Goal: Task Accomplishment & Management: Manage account settings

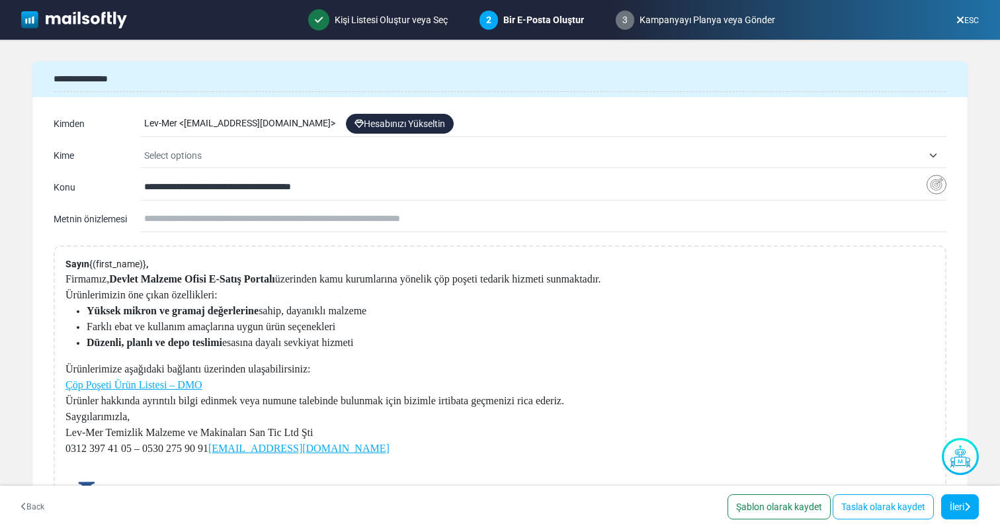
click at [453, 21] on div "ESC" at bounding box center [968, 20] width 44 height 24
click at [453, 21] on link "ESC" at bounding box center [968, 20] width 22 height 9
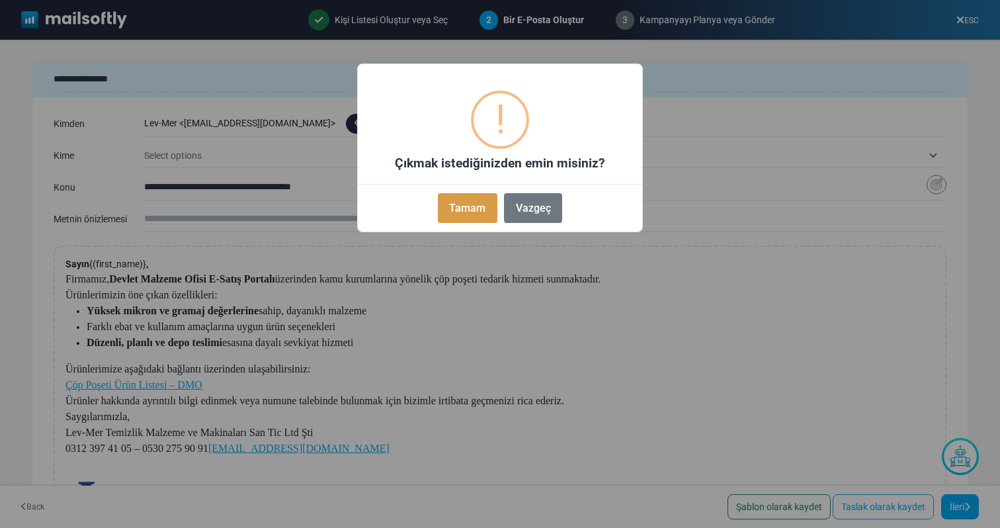
click at [453, 206] on button "Tamam" at bounding box center [468, 208] width 60 height 30
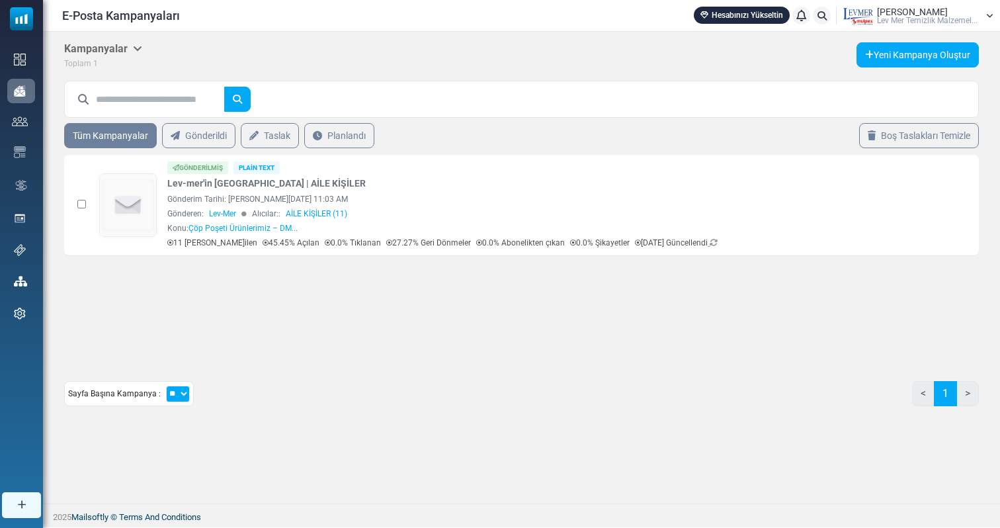
click at [924, 25] on div "E-Posta Kampanyaları Hesabınızı Yükseltin Bildirimler Lev Mer Lev Mer Temi̇zli̇…" at bounding box center [521, 15] width 957 height 31
click at [941, 7] on div "Lev Mer Lev Mer Temi̇zli̇k Malzemel..." at bounding box center [927, 15] width 101 height 17
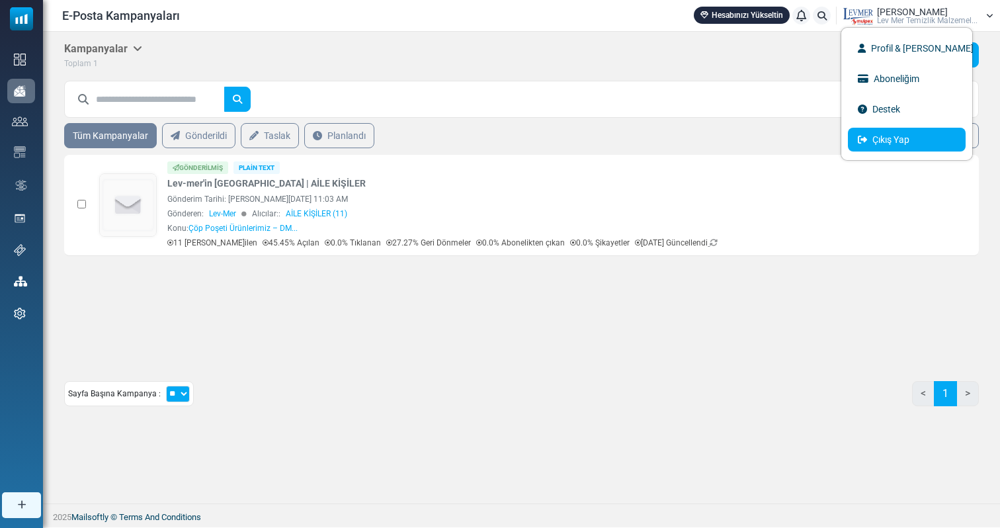
click at [886, 139] on link "Çıkış Yap" at bounding box center [907, 140] width 118 height 24
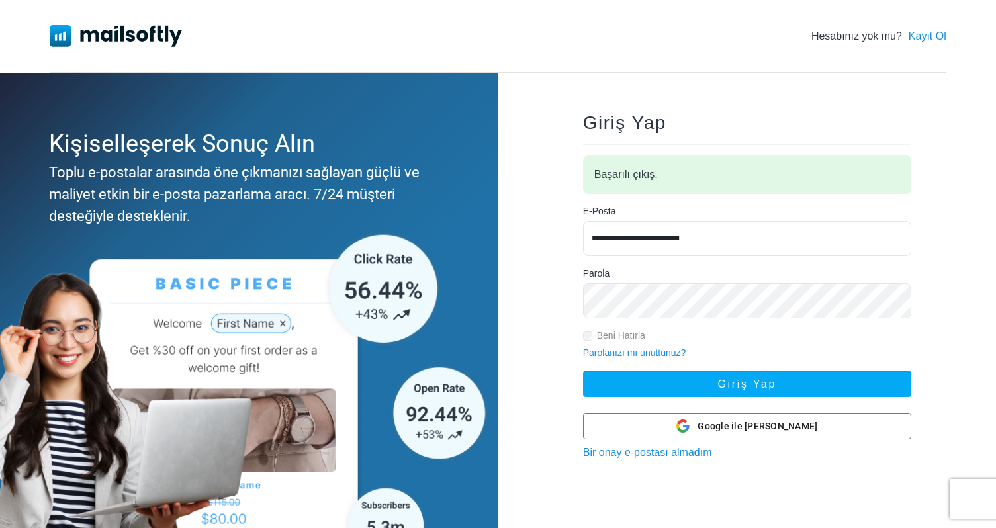
click at [752, 238] on input "**********" at bounding box center [747, 238] width 328 height 35
type input "**********"
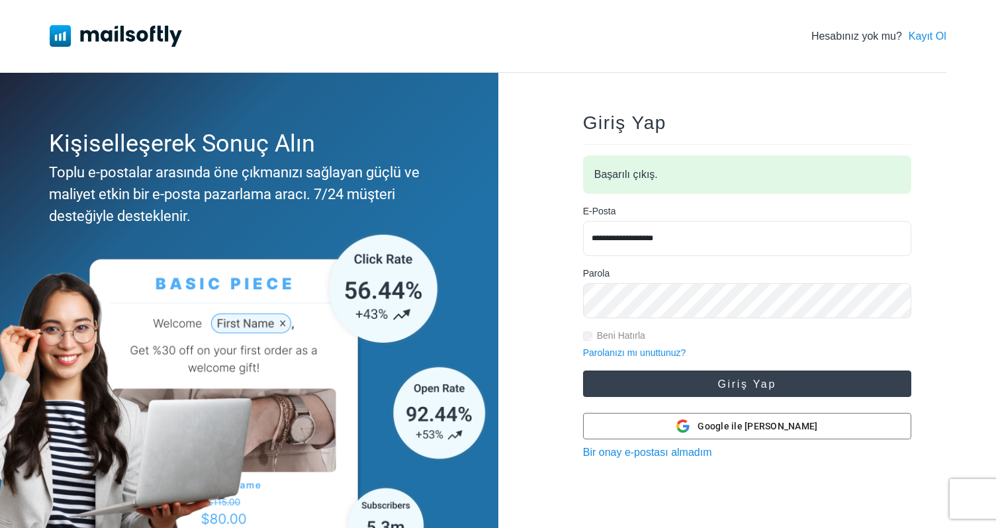
click at [735, 384] on button "Giriş Yap" at bounding box center [747, 383] width 328 height 26
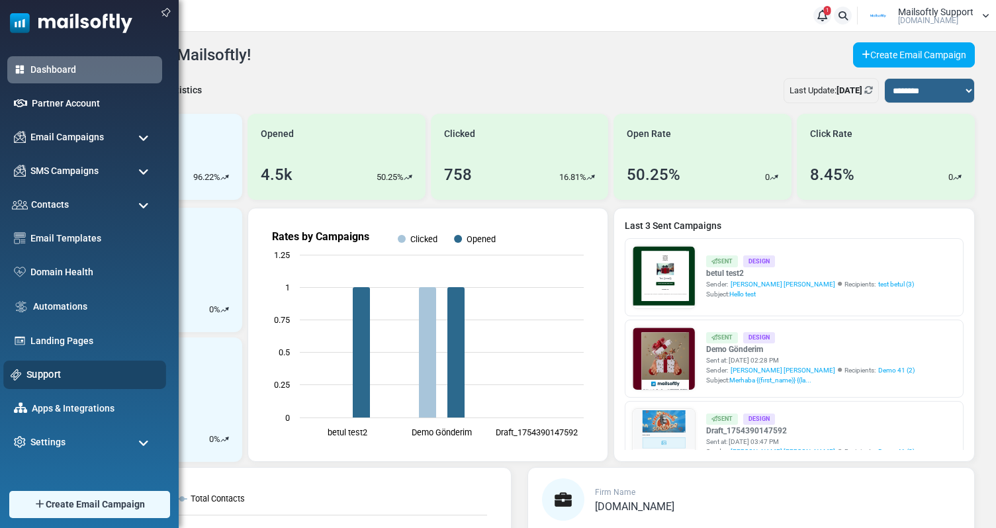
click at [44, 377] on link "Support" at bounding box center [92, 374] width 132 height 15
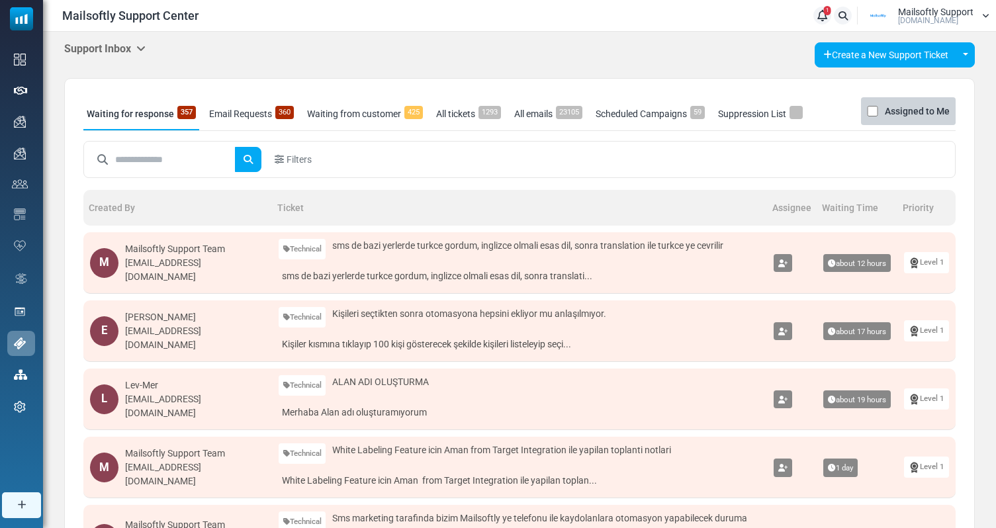
click at [123, 44] on h5 "Support Inbox" at bounding box center [104, 48] width 81 height 13
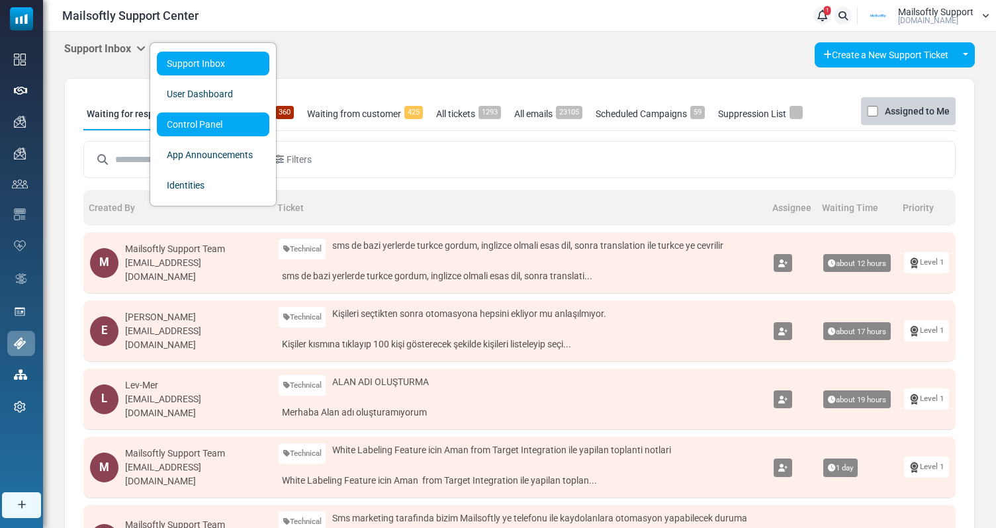
click at [221, 128] on link "Control Panel" at bounding box center [213, 124] width 112 height 24
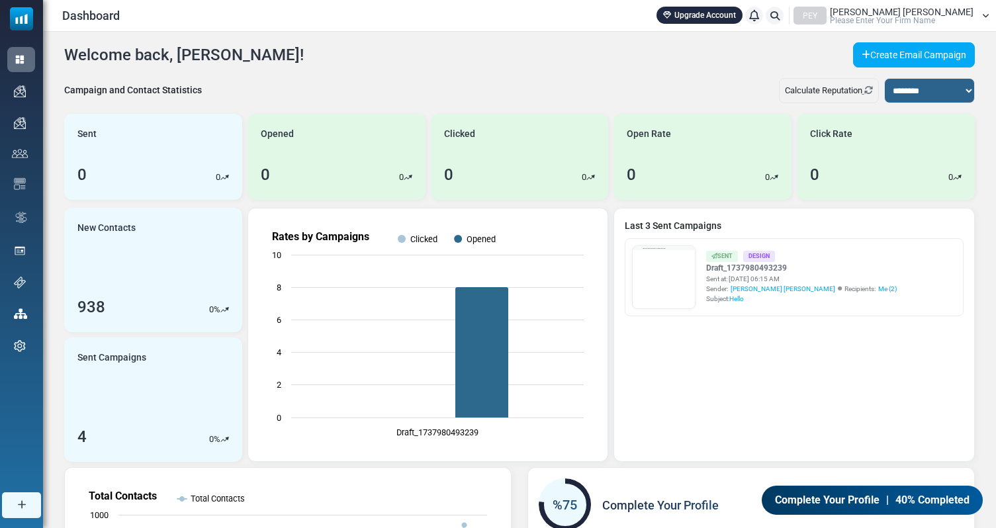
click at [742, 21] on link "Upgrade Account" at bounding box center [699, 15] width 86 height 17
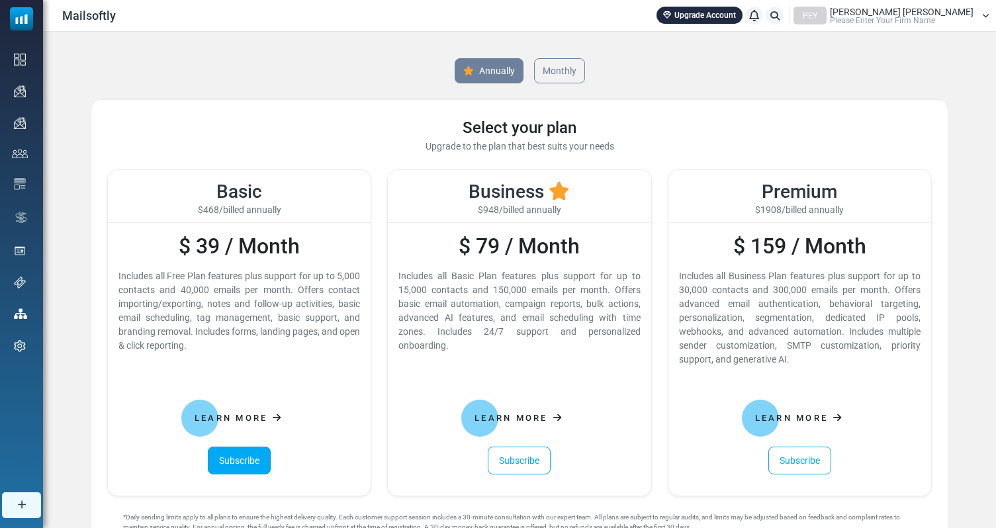
click at [253, 454] on link "Subscribe" at bounding box center [239, 461] width 63 height 28
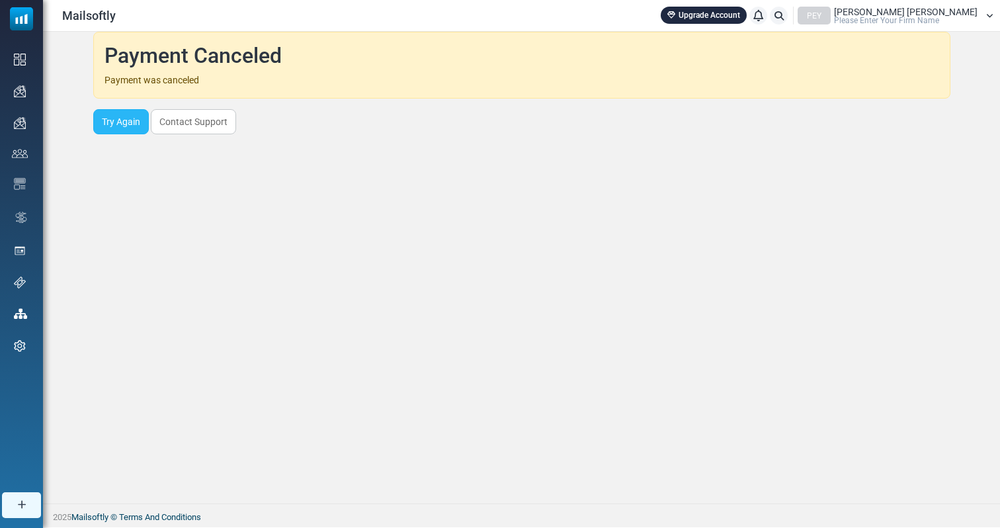
click at [122, 128] on link "Try Again" at bounding box center [121, 121] width 56 height 25
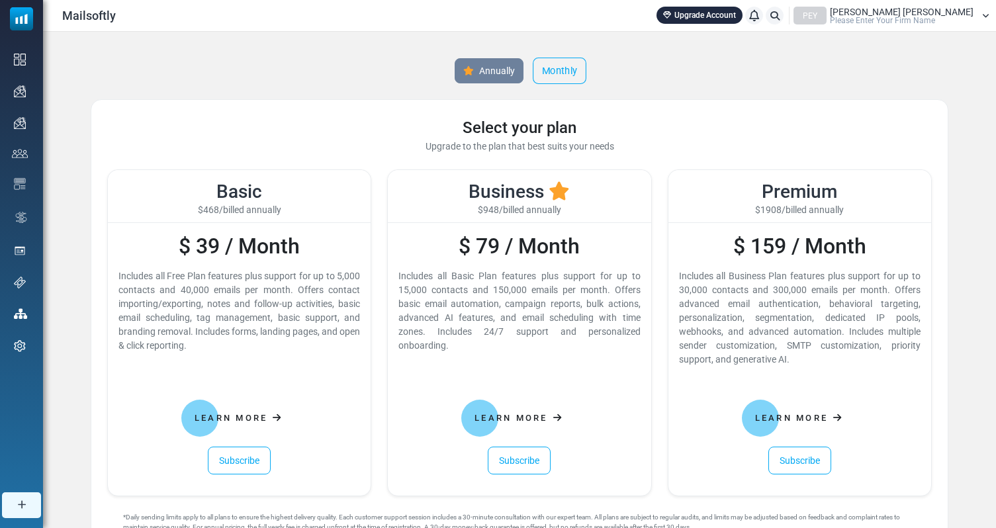
click at [558, 69] on link "Monthly" at bounding box center [560, 71] width 54 height 26
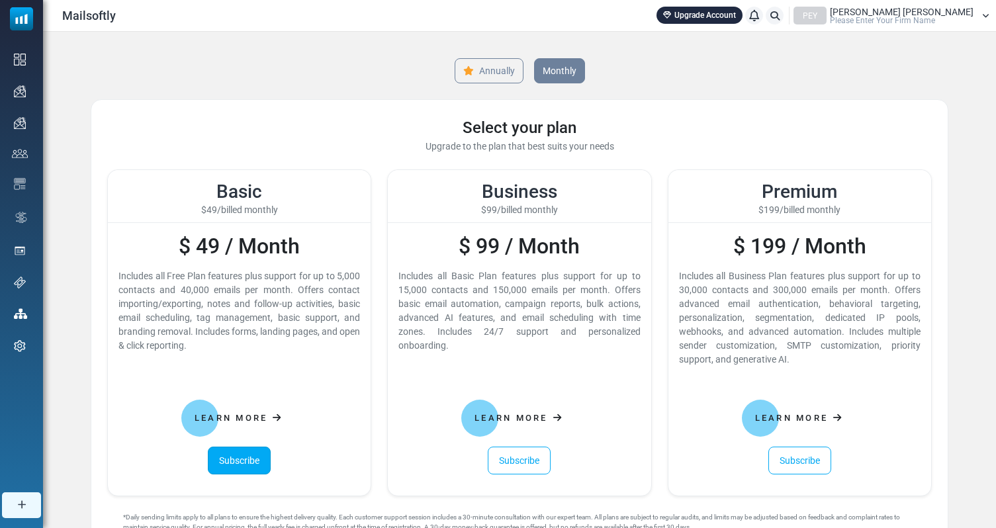
click at [253, 469] on link "Subscribe" at bounding box center [239, 461] width 63 height 28
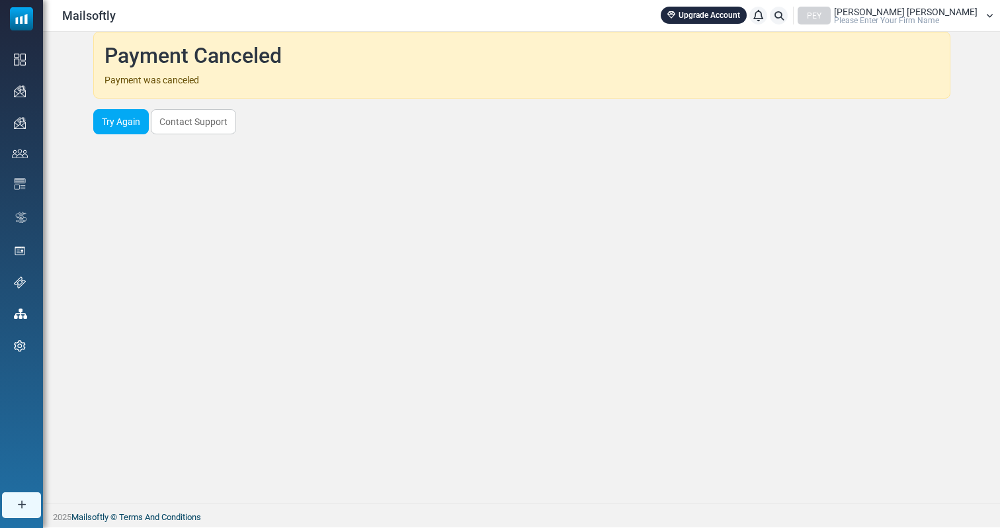
click at [929, 19] on span "Please Enter Your Firm Name" at bounding box center [886, 21] width 105 height 8
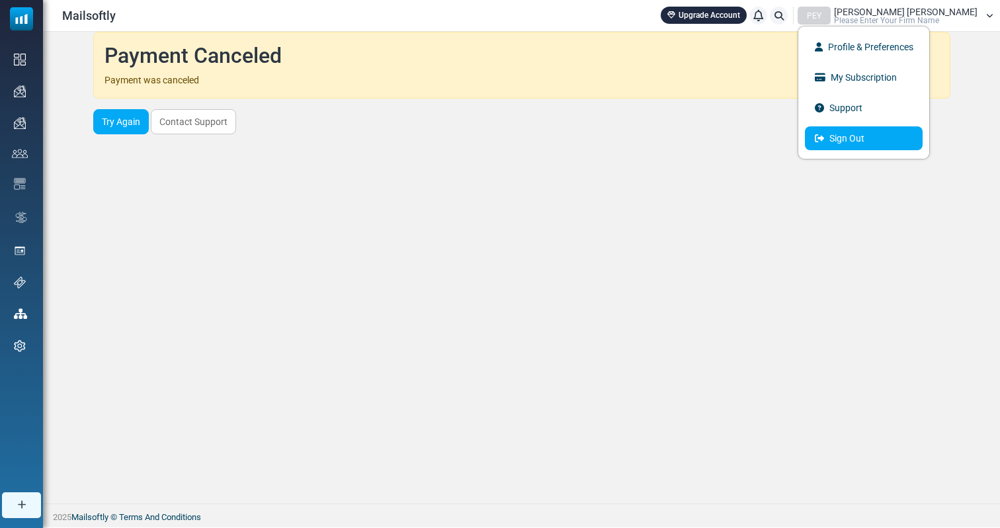
click at [922, 148] on link "Sign Out" at bounding box center [864, 138] width 118 height 24
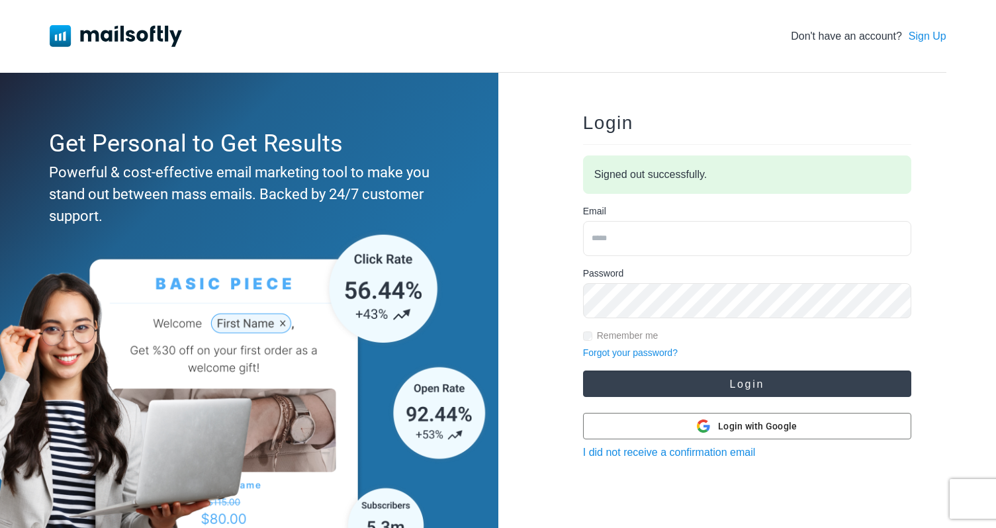
type input "**********"
click at [711, 380] on button "Login" at bounding box center [747, 383] width 328 height 26
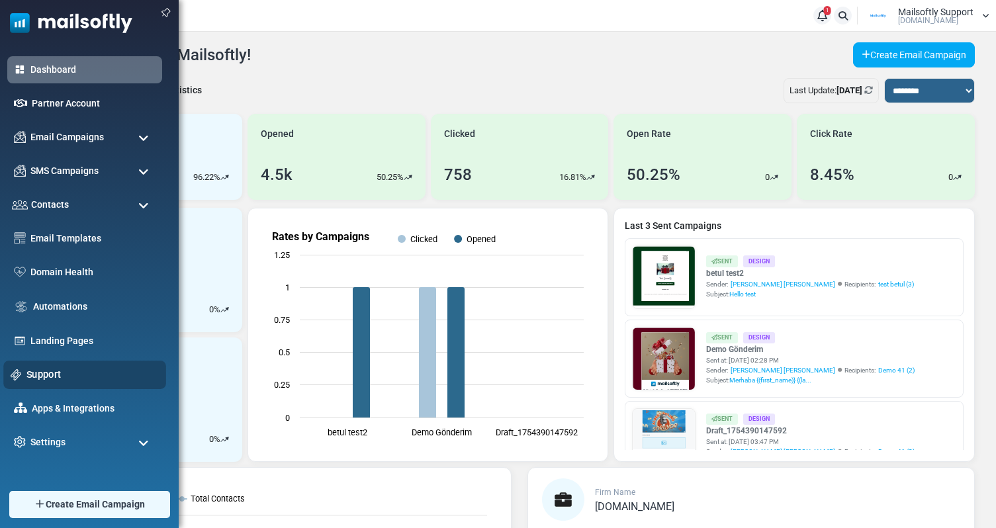
click at [32, 366] on div "Support" at bounding box center [84, 375] width 163 height 28
click at [36, 370] on link "Support" at bounding box center [92, 374] width 132 height 15
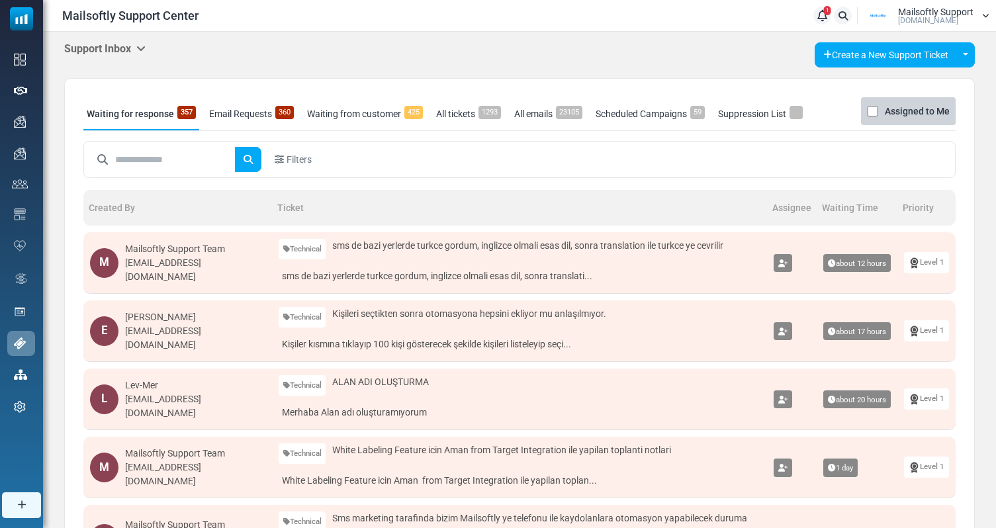
click at [112, 56] on div "Support Inbox Support Inbox User Dashboard Control Panel App Announcements Iden…" at bounding box center [519, 54] width 910 height 25
click at [112, 46] on h5 "Support Inbox" at bounding box center [104, 48] width 81 height 13
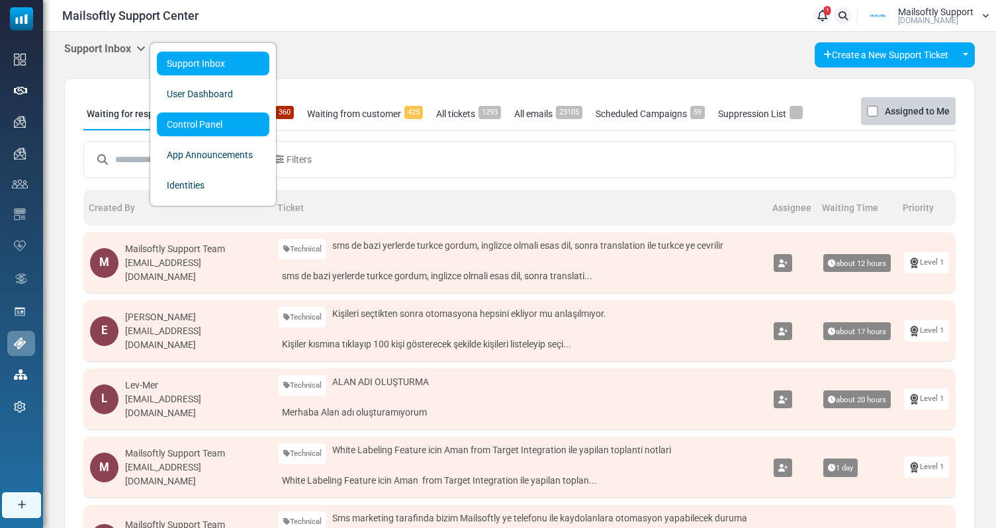
click at [166, 120] on link "Control Panel" at bounding box center [213, 124] width 112 height 24
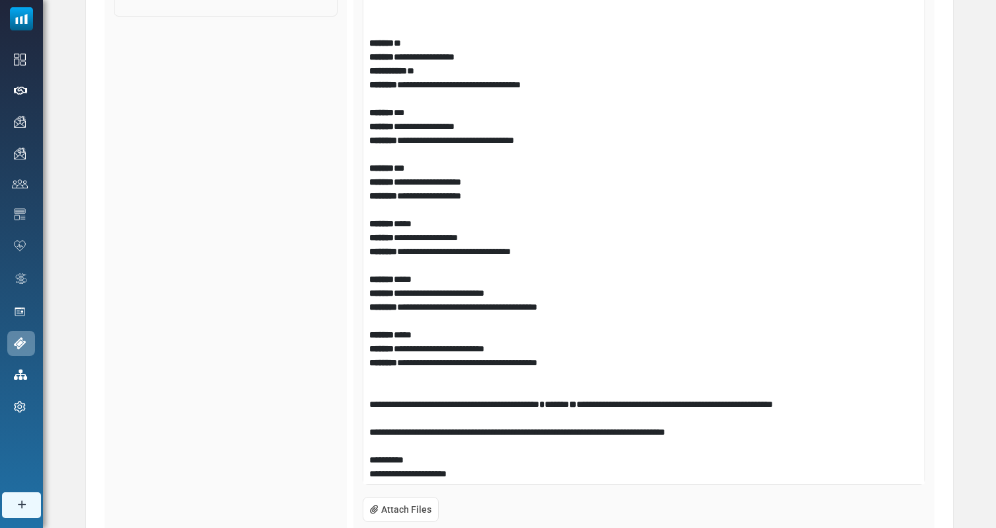
scroll to position [527, 0]
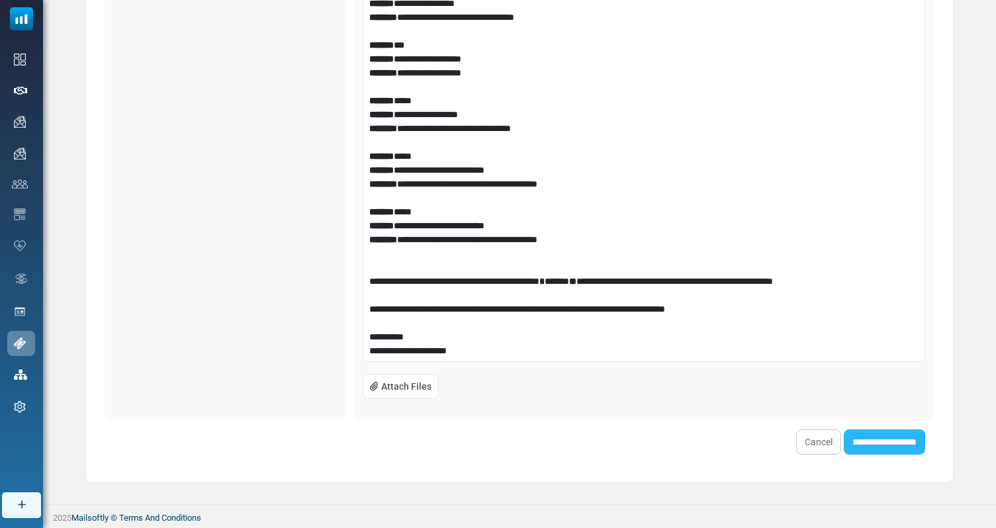
click at [885, 450] on input "**********" at bounding box center [884, 441] width 81 height 25
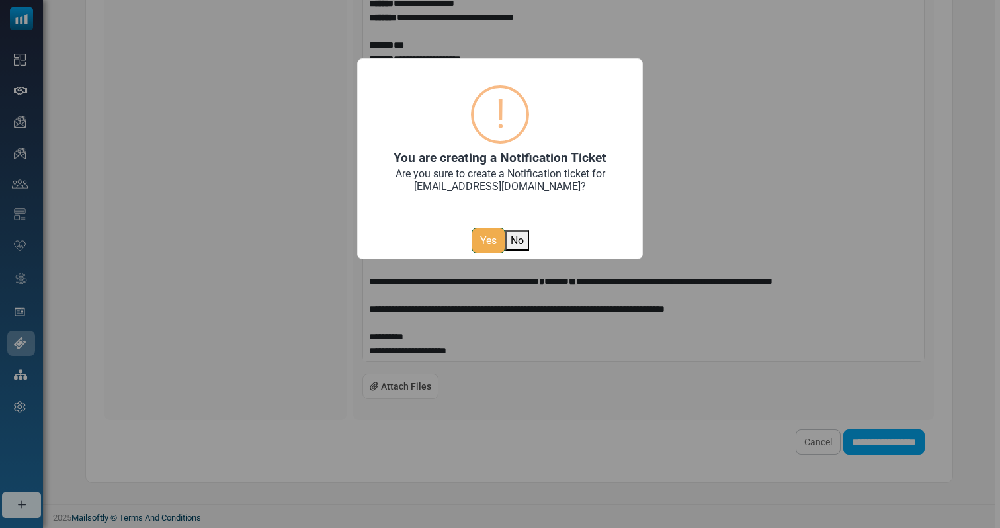
click at [482, 235] on button "Yes" at bounding box center [489, 241] width 34 height 26
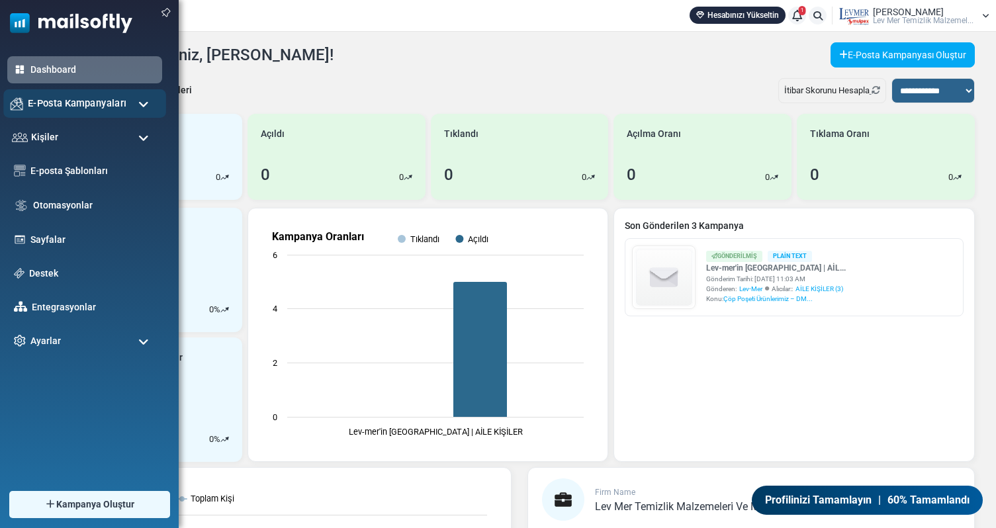
click at [134, 107] on div "E-Posta Kampanyaları" at bounding box center [84, 103] width 163 height 28
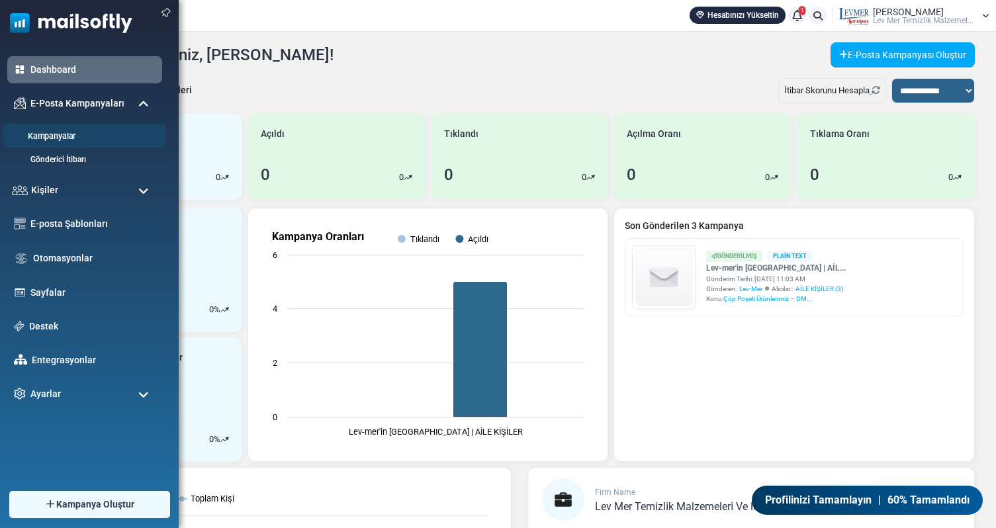
click at [71, 136] on link "Kampanyalar" at bounding box center [82, 136] width 159 height 13
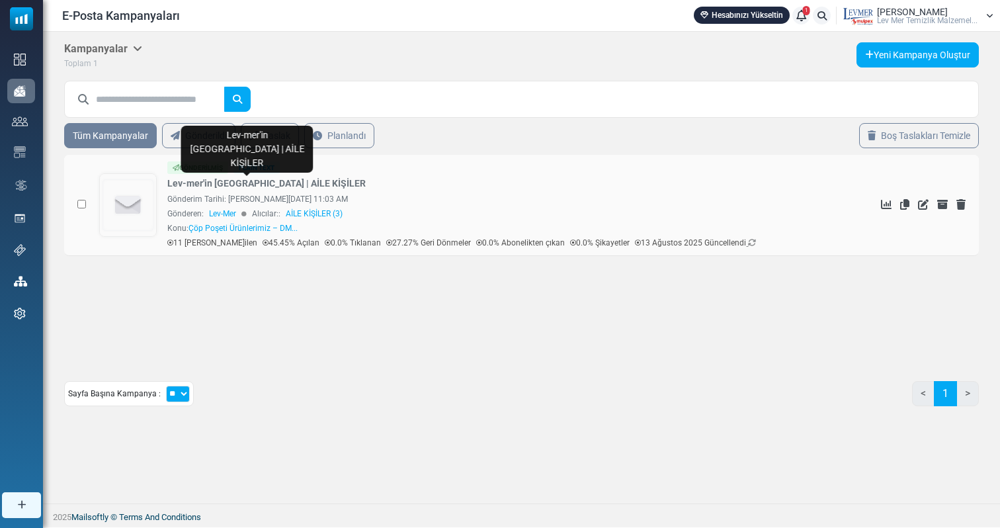
click at [276, 183] on link "Lev-mer'in [GEOGRAPHIC_DATA] | AİLE KİŞİLER" at bounding box center [266, 184] width 198 height 14
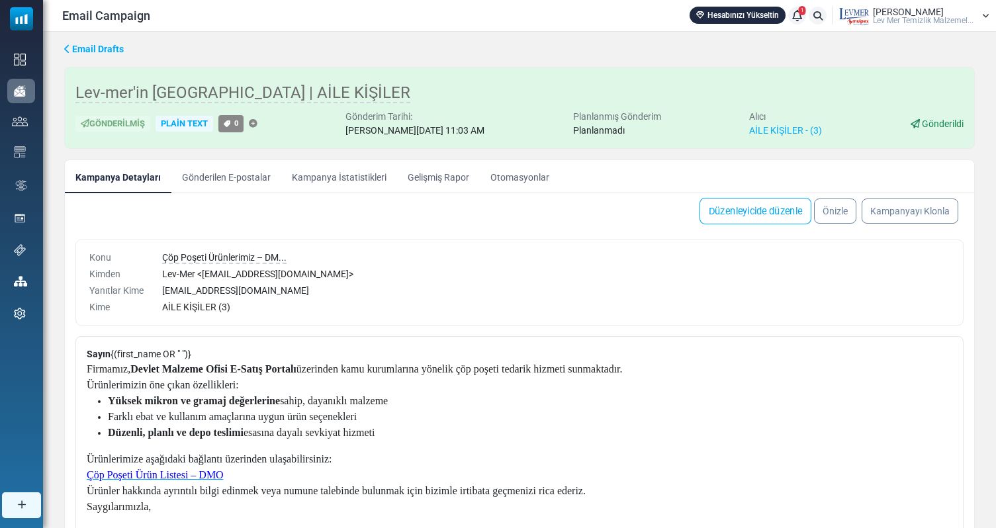
click at [760, 210] on link "Düzenleyicide düzenle" at bounding box center [755, 211] width 112 height 26
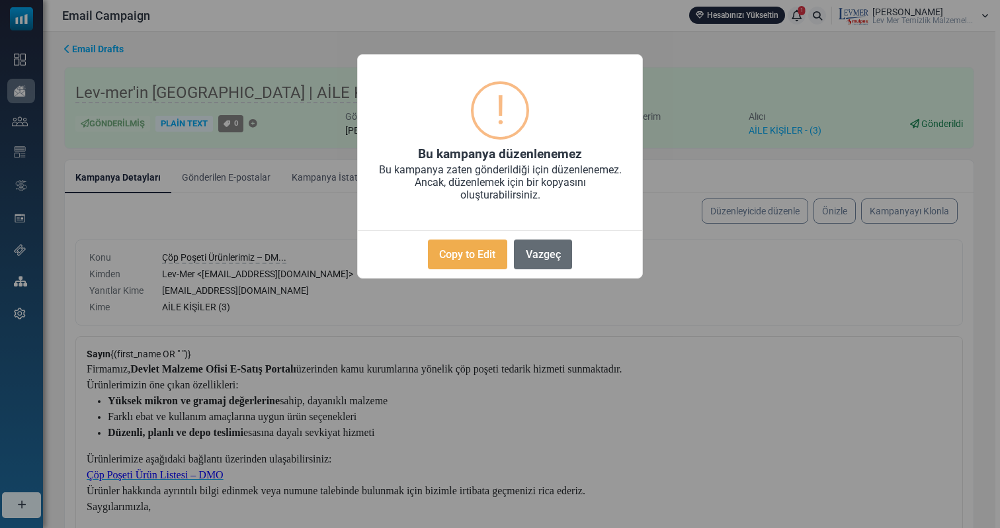
click at [550, 259] on button "Vazgeç" at bounding box center [543, 254] width 58 height 30
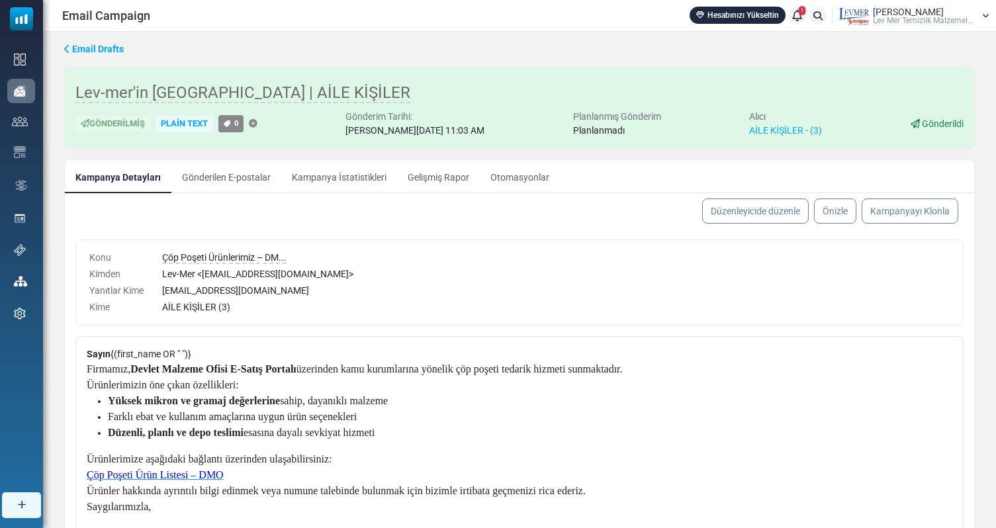
click at [85, 49] on span "Email Drafts" at bounding box center [98, 49] width 52 height 11
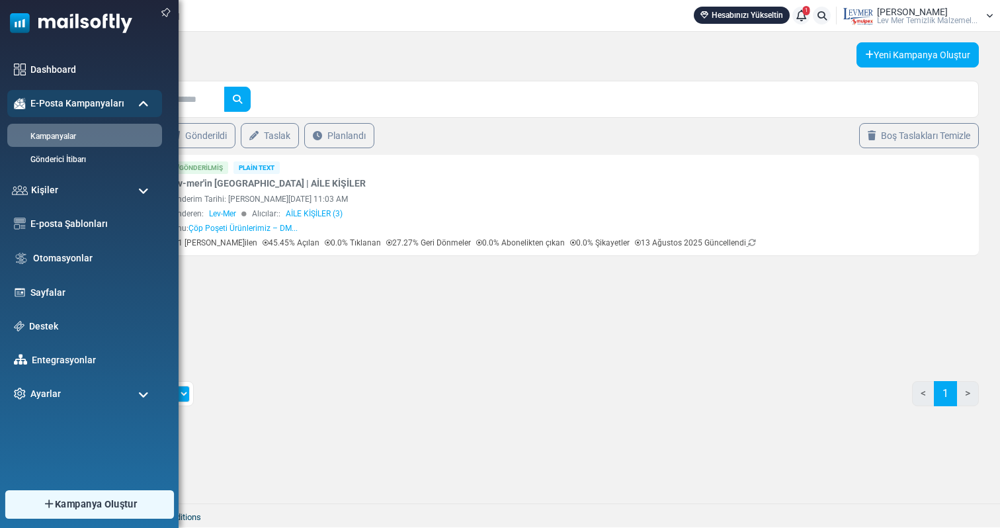
click at [43, 500] on img at bounding box center [48, 504] width 13 height 12
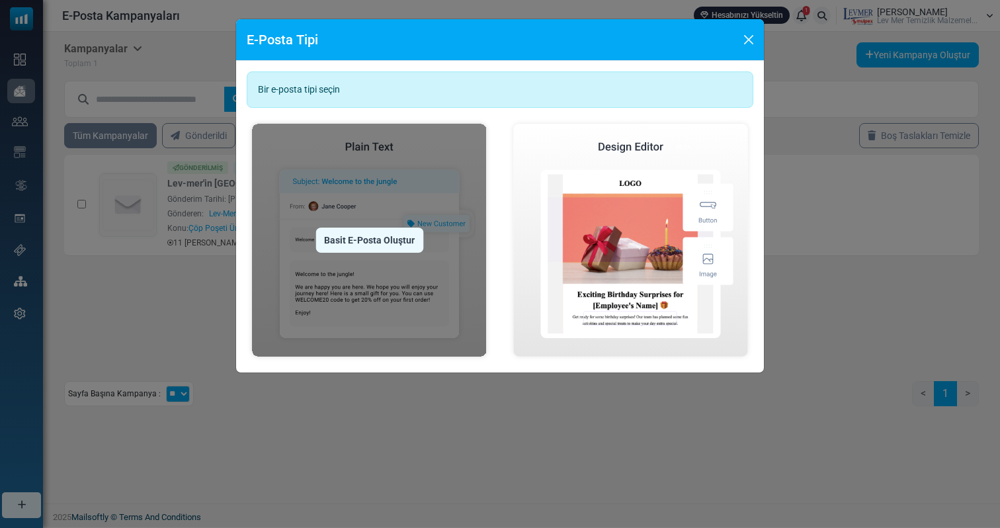
click at [366, 261] on img at bounding box center [369, 239] width 245 height 243
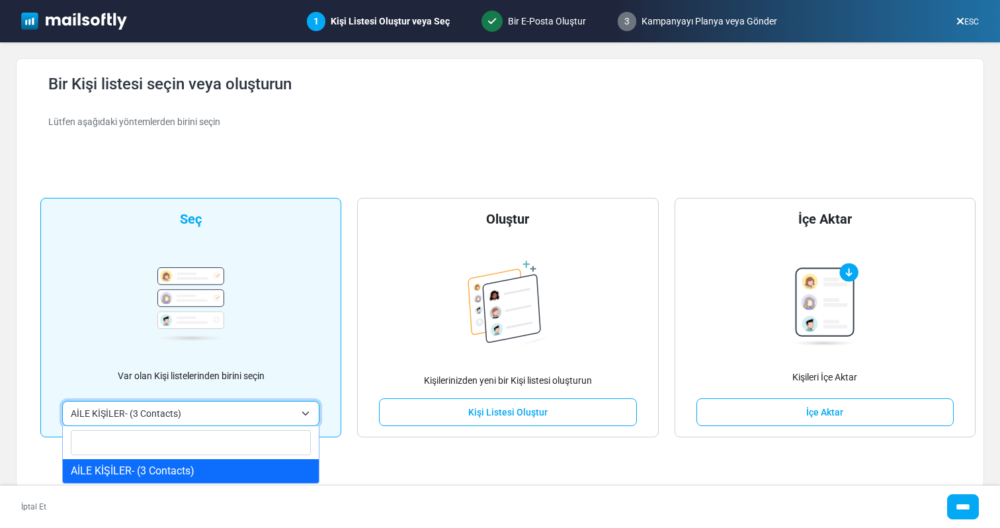
click at [171, 419] on span "AİLE KİŞİLER- (3 Contacts)" at bounding box center [183, 414] width 224 height 16
click at [544, 468] on div "**********" at bounding box center [500, 282] width 936 height 415
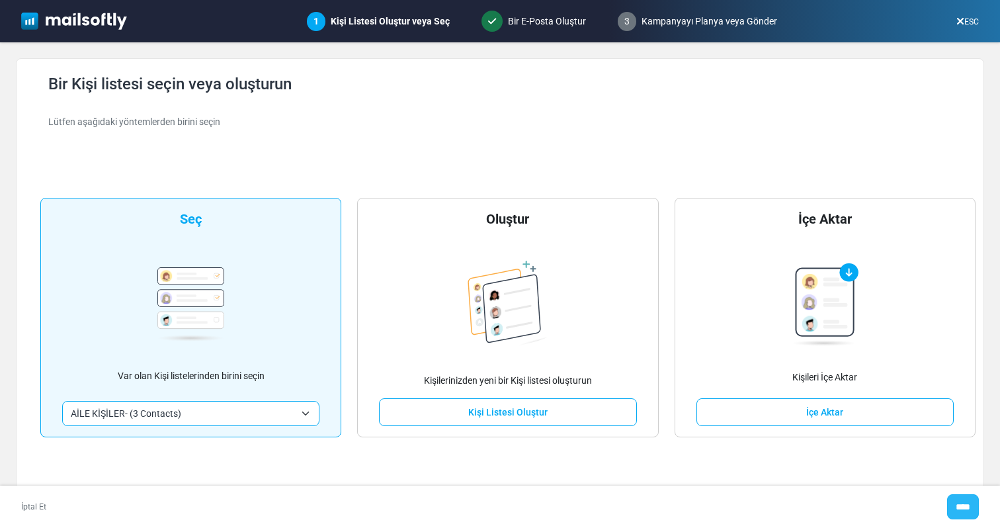
click at [953, 497] on input "****" at bounding box center [963, 506] width 32 height 25
type input "*****"
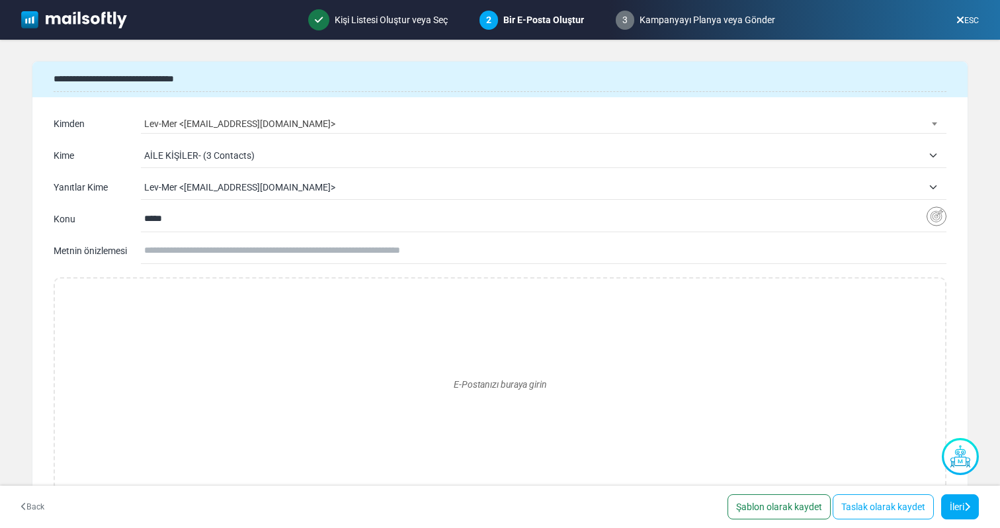
click at [221, 118] on span "Lev-Mer <info@levmer.com.tr>" at bounding box center [543, 123] width 798 height 19
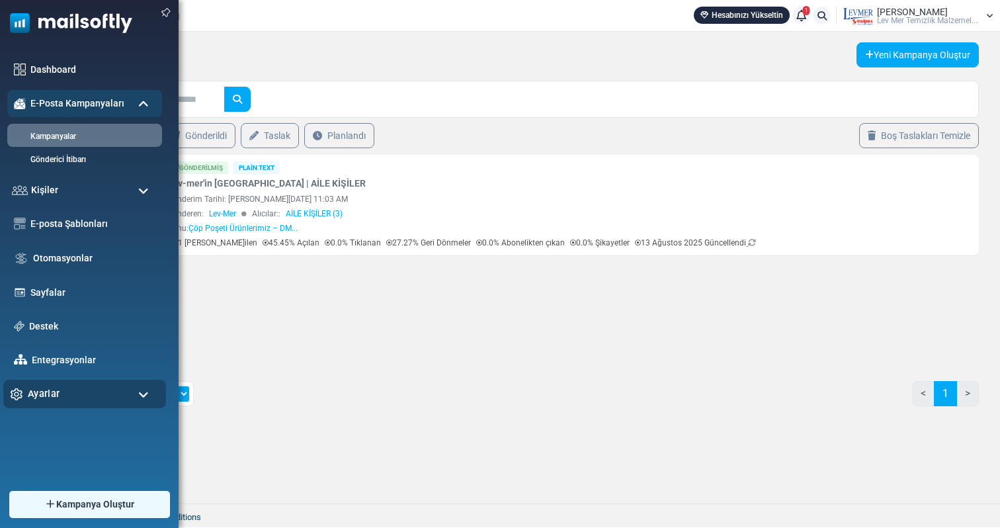
click at [73, 402] on div "Ayarlar" at bounding box center [84, 394] width 163 height 28
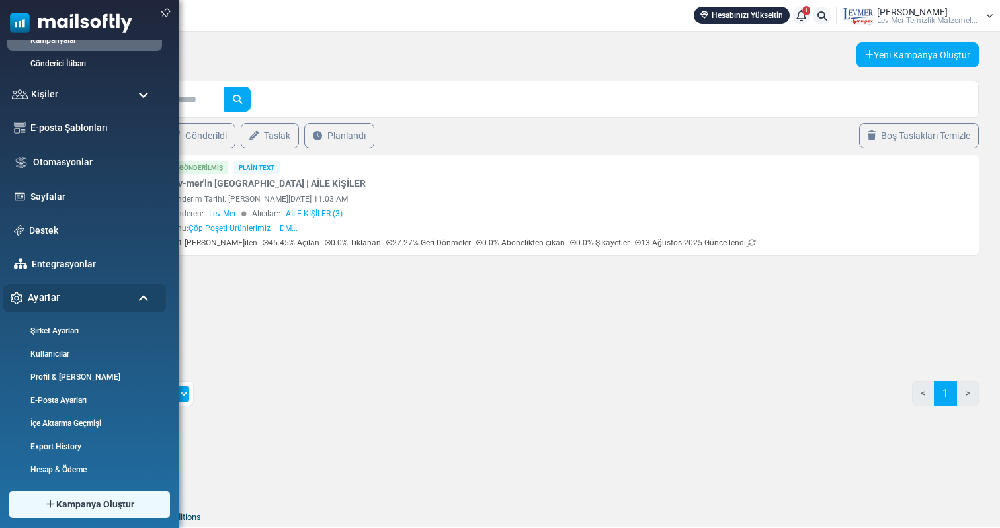
scroll to position [101, 0]
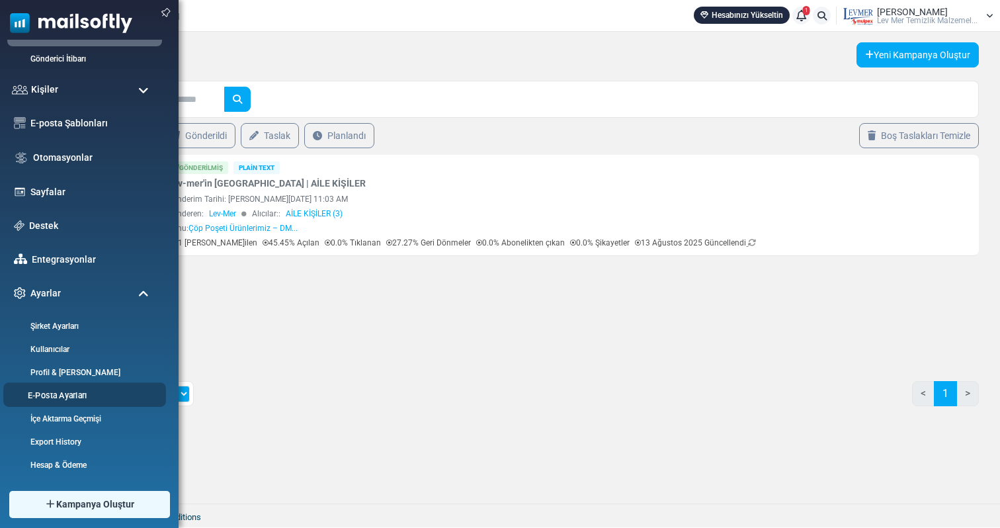
click at [61, 396] on link "E-Posta Ayarları" at bounding box center [82, 395] width 159 height 13
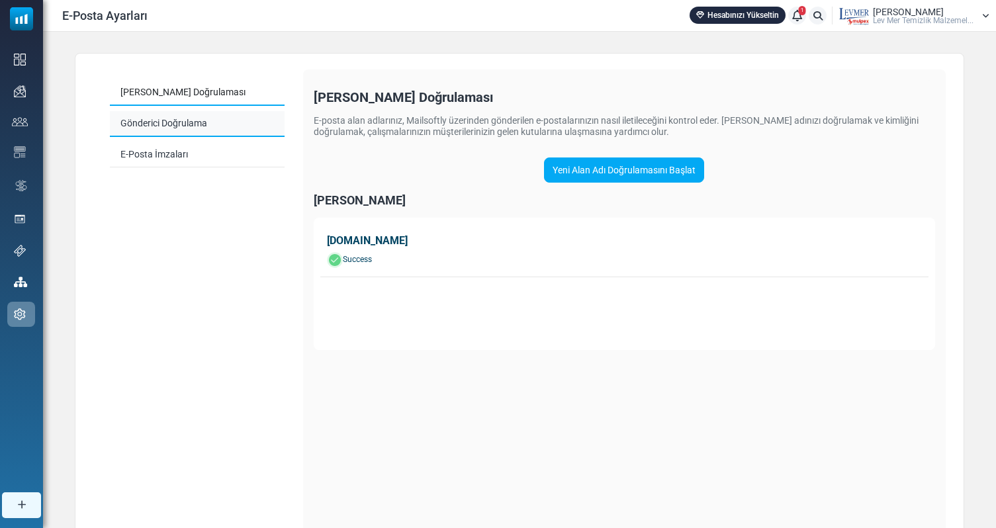
click at [197, 126] on link "Gönderici Doğrulama" at bounding box center [197, 124] width 175 height 26
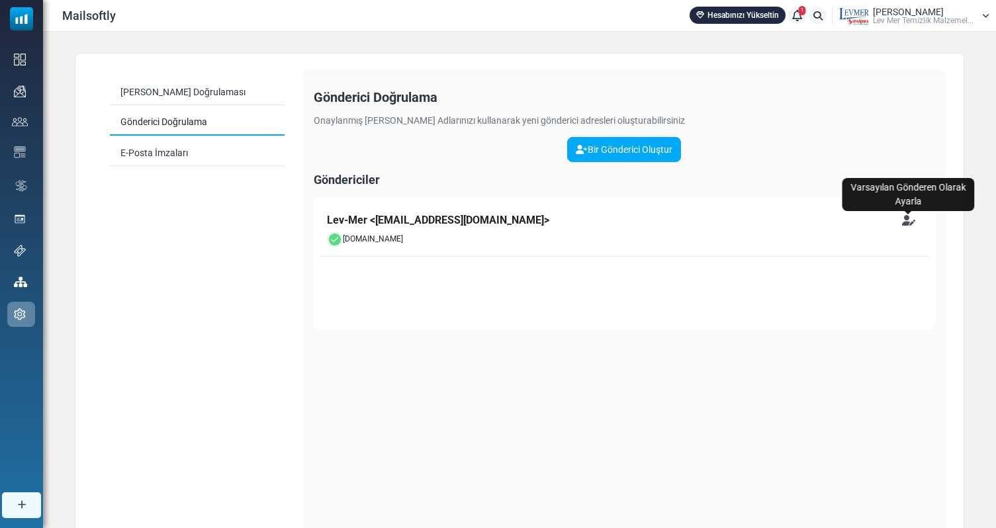
click at [906, 219] on icon "Varsayılan Gönderen Olarak Ayarla" at bounding box center [908, 220] width 13 height 11
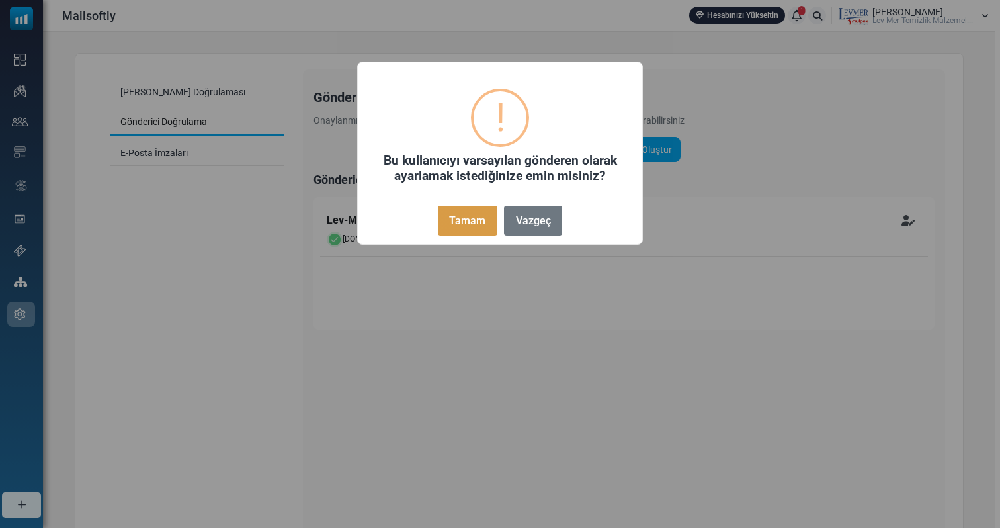
click at [442, 210] on button "Tamam" at bounding box center [468, 221] width 60 height 30
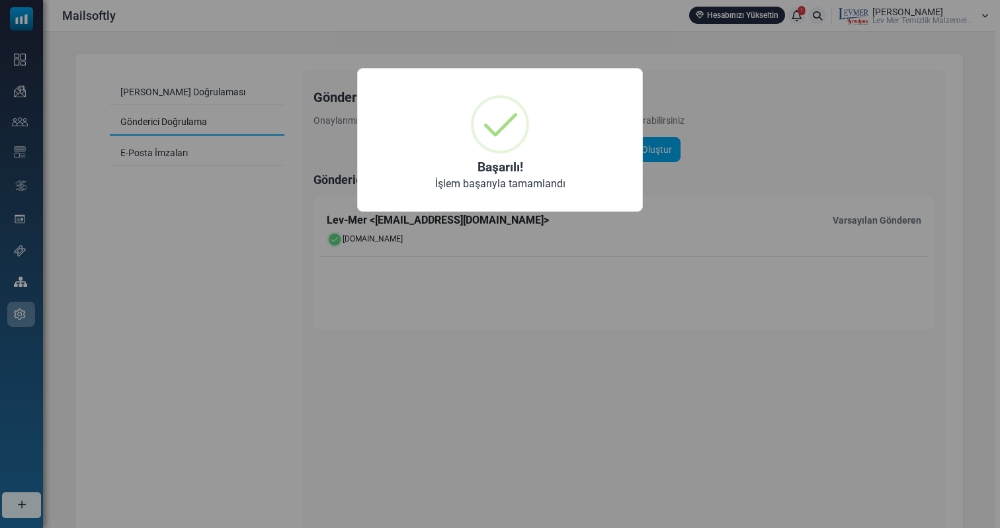
click at [461, 289] on div "× Başarılı! İşlem başarıyla tamamlandı OK No Cancel" at bounding box center [500, 264] width 1000 height 528
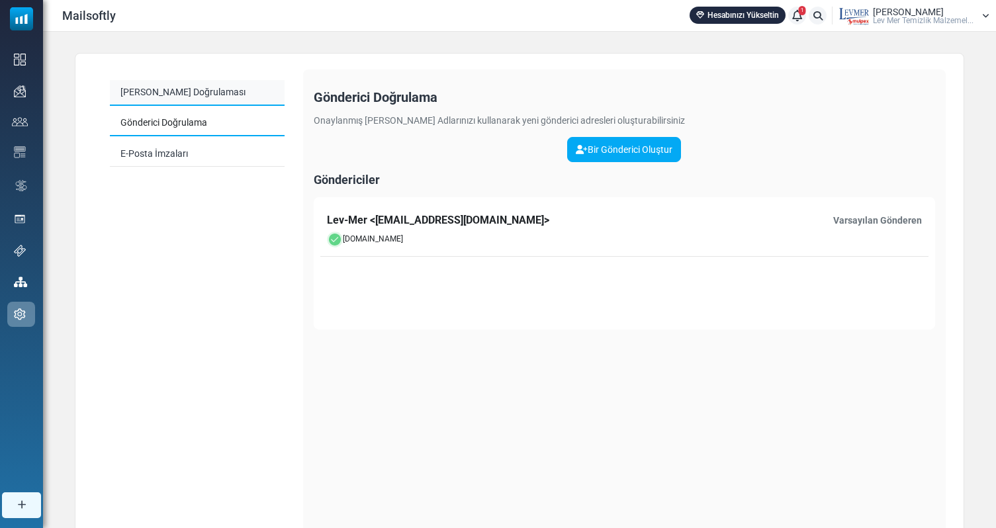
click at [196, 95] on link "[PERSON_NAME] Doğrulaması" at bounding box center [197, 93] width 175 height 26
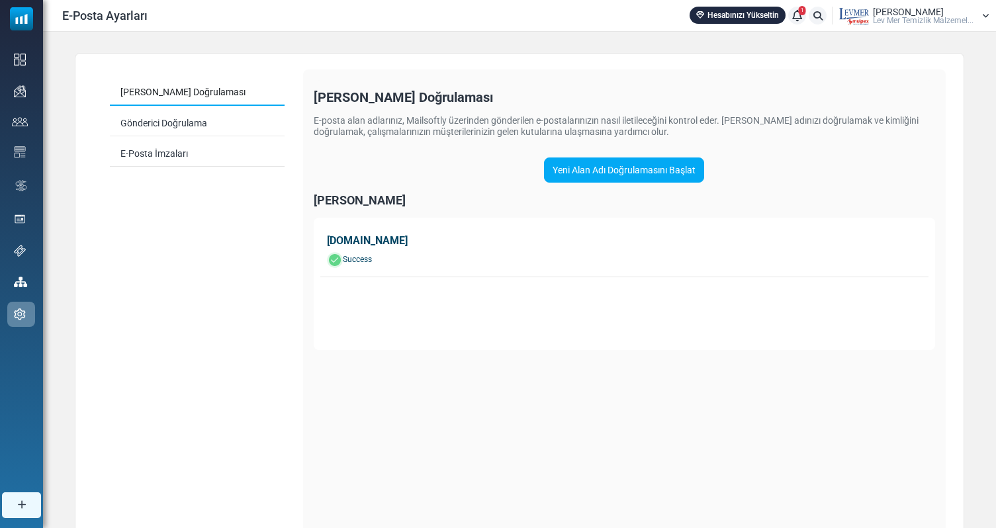
click at [943, 30] on div "E-Posta Ayarları Hesabınızı Yükseltin 1 Bildirimler Lev Mer Lev Mer Temi̇zli̇k …" at bounding box center [519, 15] width 953 height 31
click at [957, 17] on span "Lev Mer Temi̇zli̇k Malzemel..." at bounding box center [923, 21] width 101 height 8
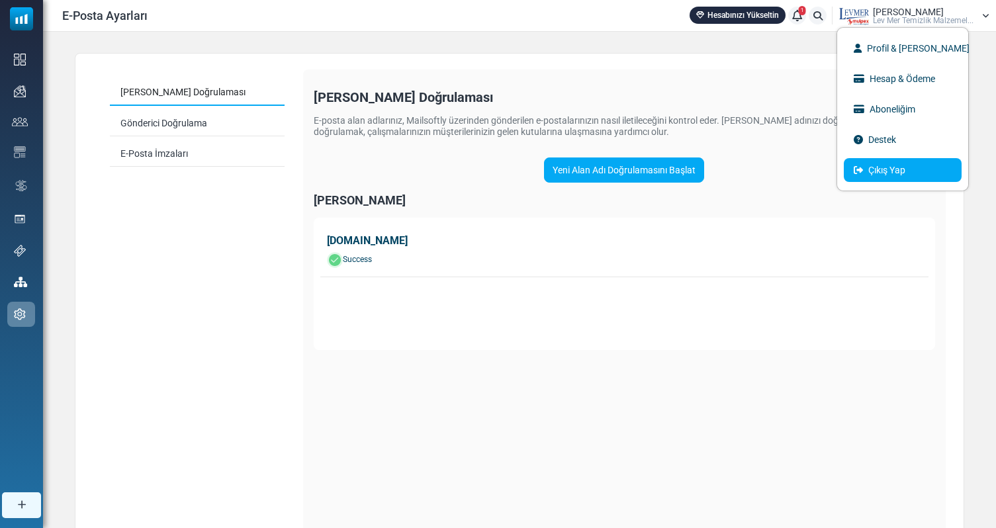
click at [891, 172] on link "Çıkış Yap" at bounding box center [903, 170] width 118 height 24
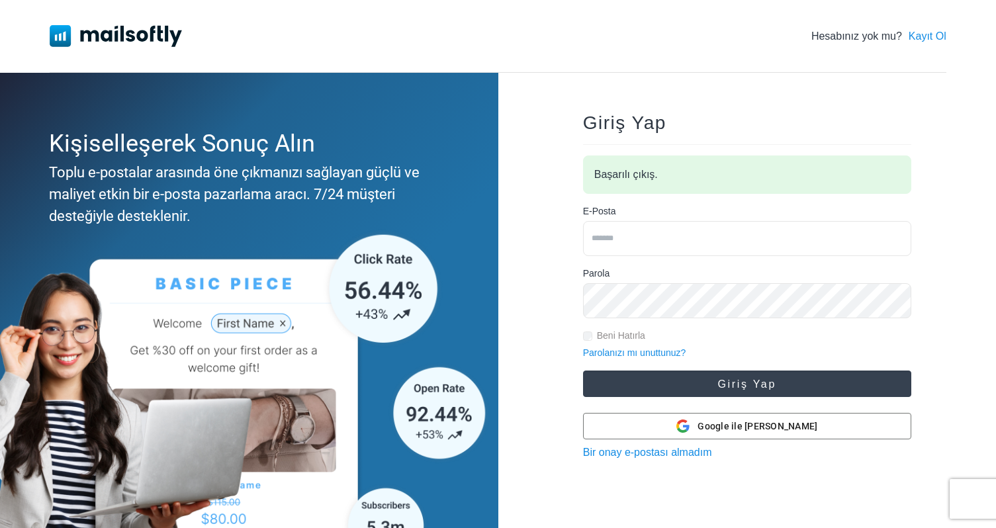
type input "**********"
click at [683, 382] on button "Giriş Yap" at bounding box center [747, 383] width 328 height 26
